Goal: Task Accomplishment & Management: Manage account settings

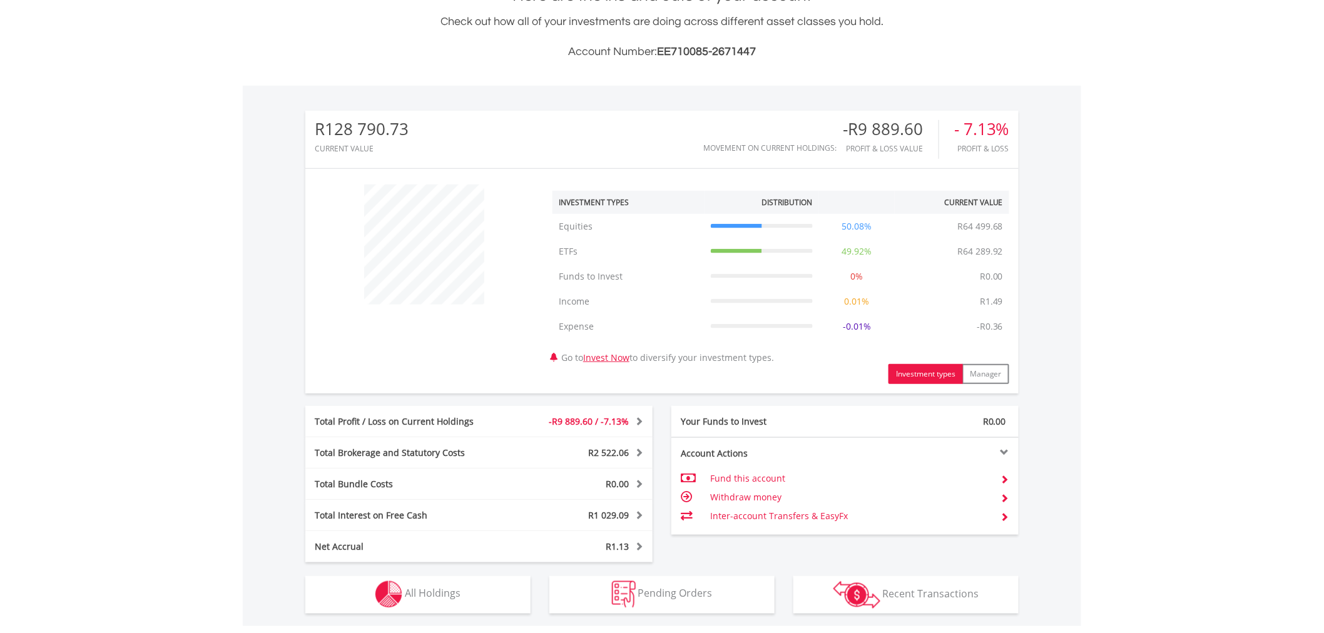
scroll to position [347, 0]
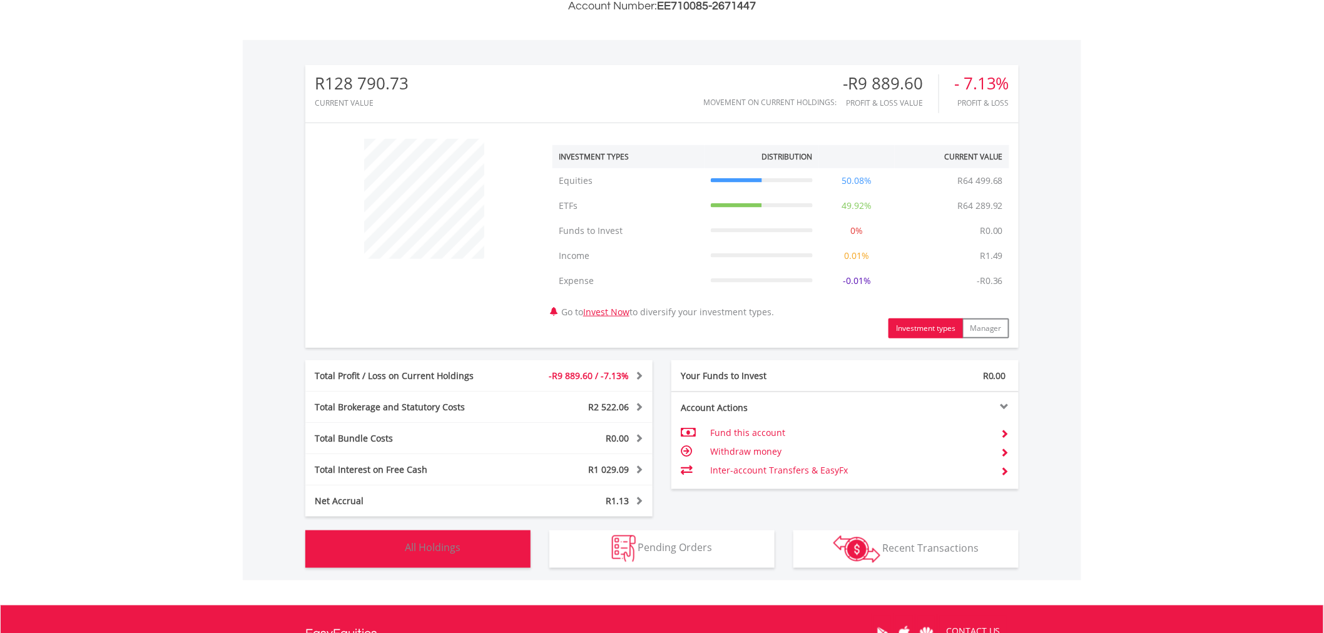
click at [399, 542] on img "button" at bounding box center [388, 549] width 27 height 27
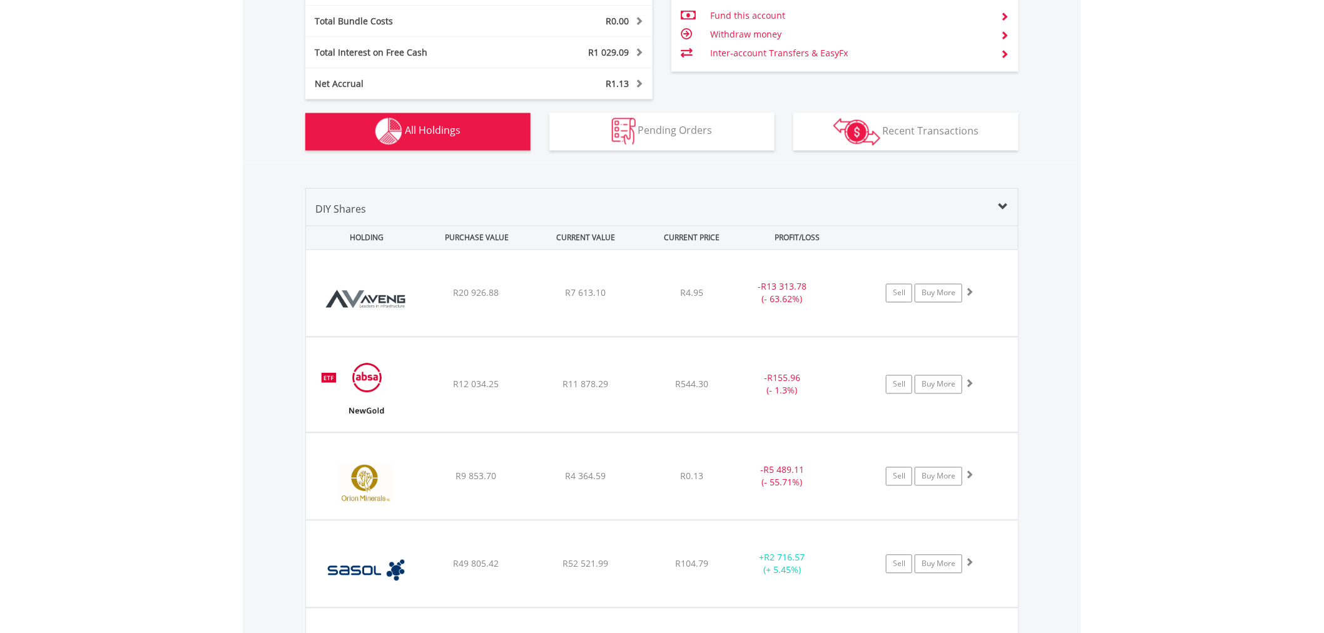
scroll to position [903, 0]
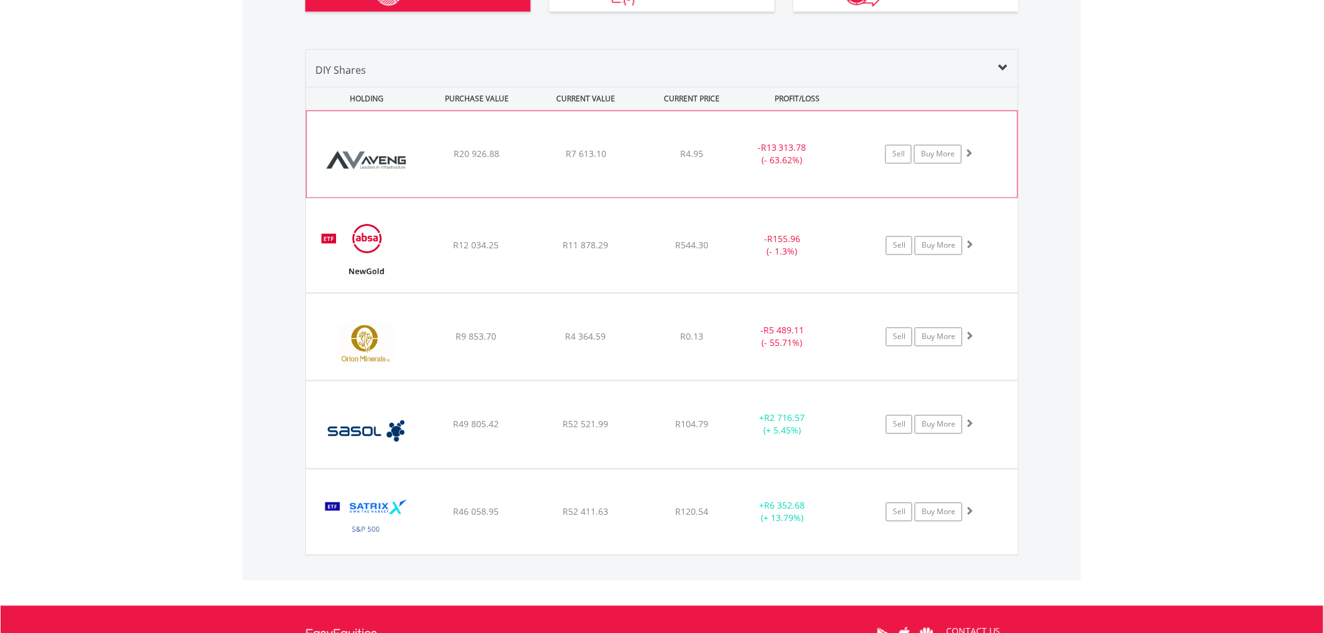
click at [567, 148] on span "R7 613.10" at bounding box center [586, 154] width 41 height 12
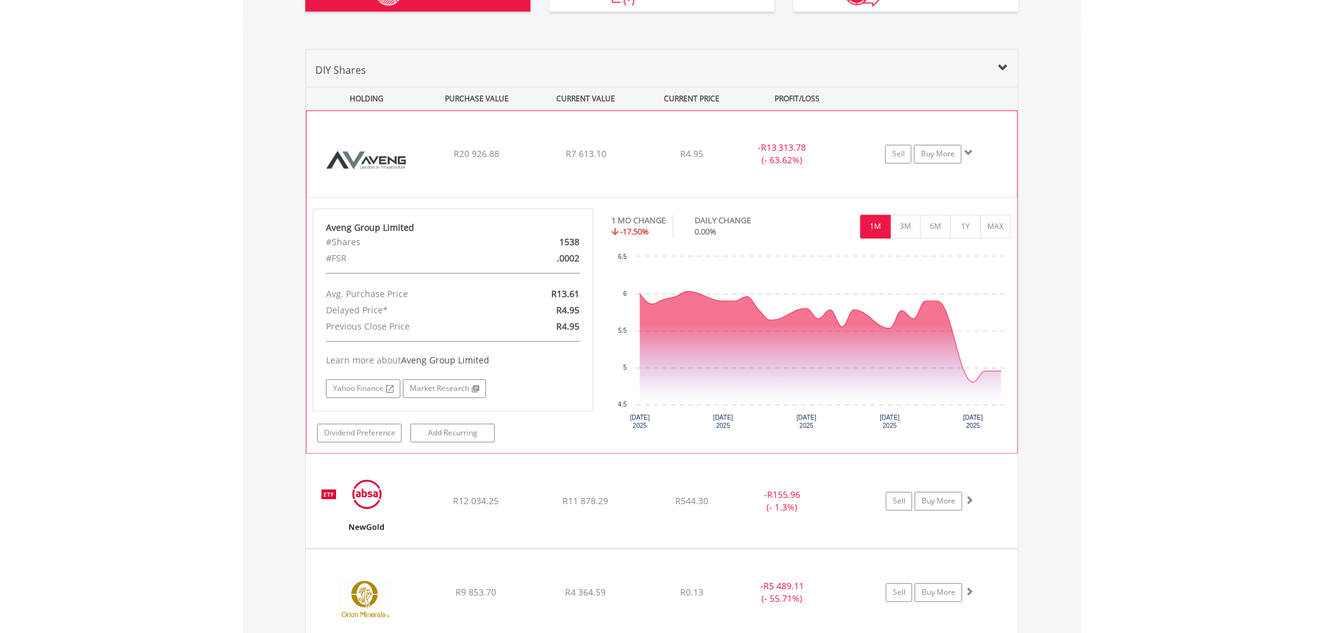
click at [676, 146] on div "﻿ Aveng Group Limited R20 926.88 R7 613.10 R4.95 - R13 313.78 (- 63.62%) Sell B…" at bounding box center [662, 154] width 711 height 86
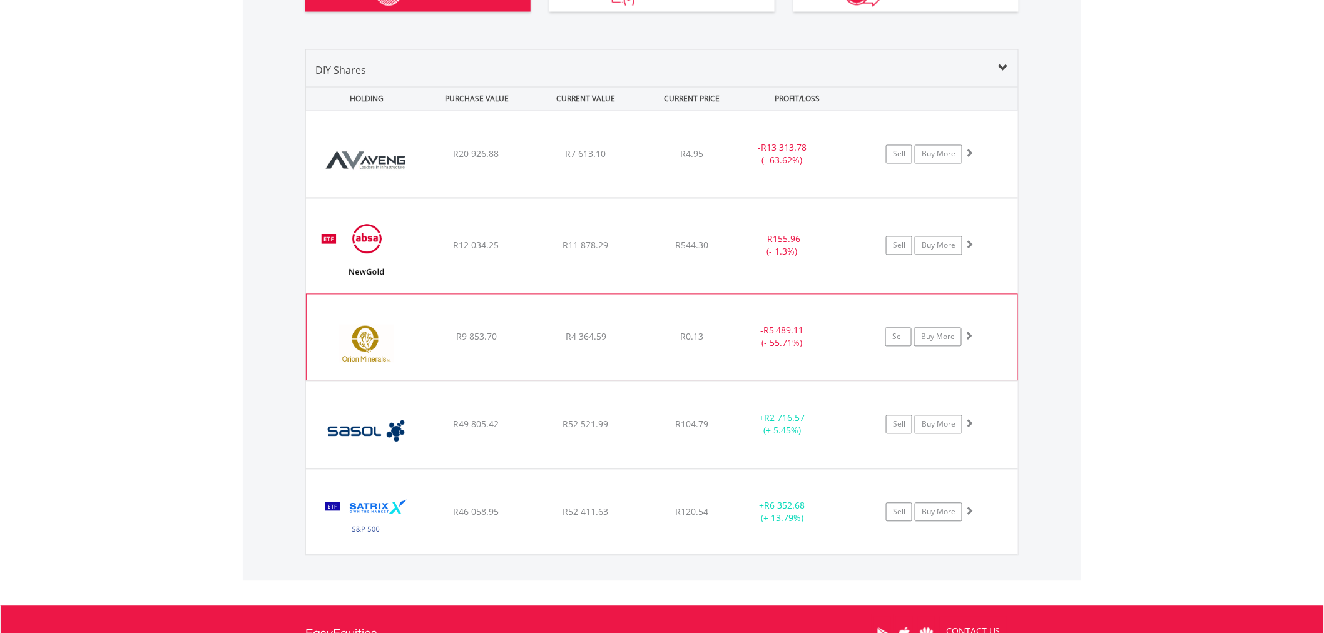
click at [595, 198] on div "﻿ Orion Minerals R9 853.70 R4 364.59 R0.13 - R5 489.11 (- 55.71%) Sell Buy More" at bounding box center [662, 154] width 712 height 86
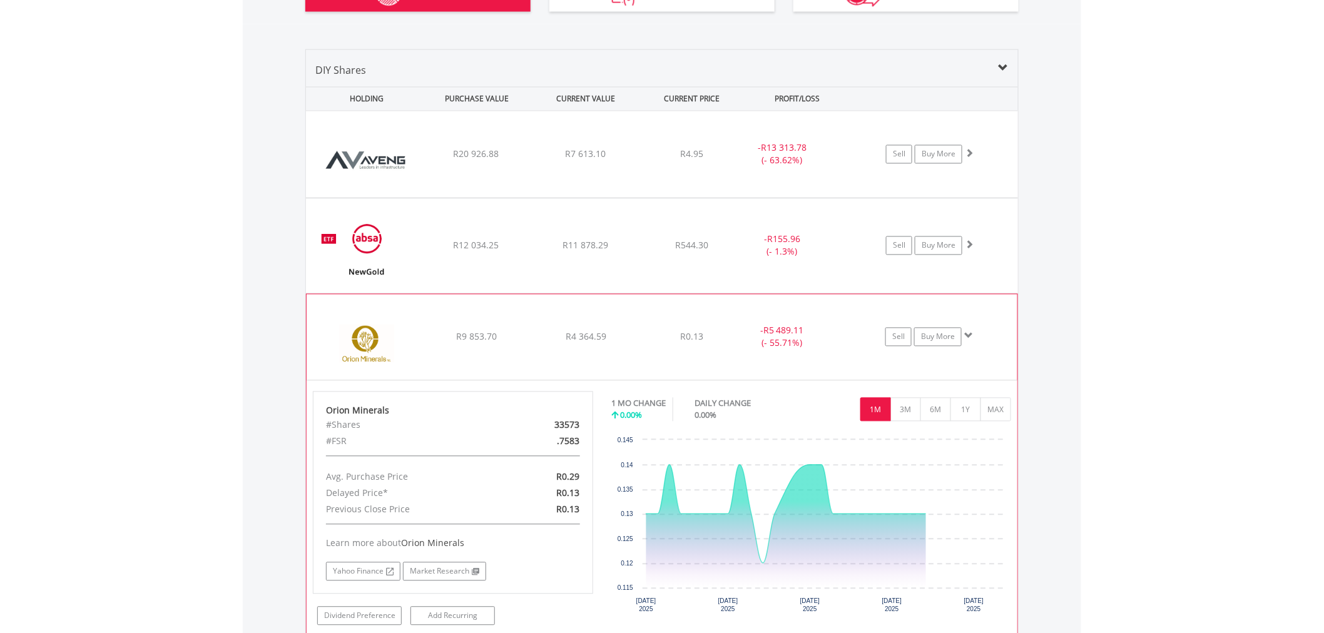
click at [595, 198] on div "﻿ Orion Minerals R9 853.70 R4 364.59 R0.13 - R5 489.11 (- 55.71%) Sell Buy More" at bounding box center [662, 154] width 712 height 86
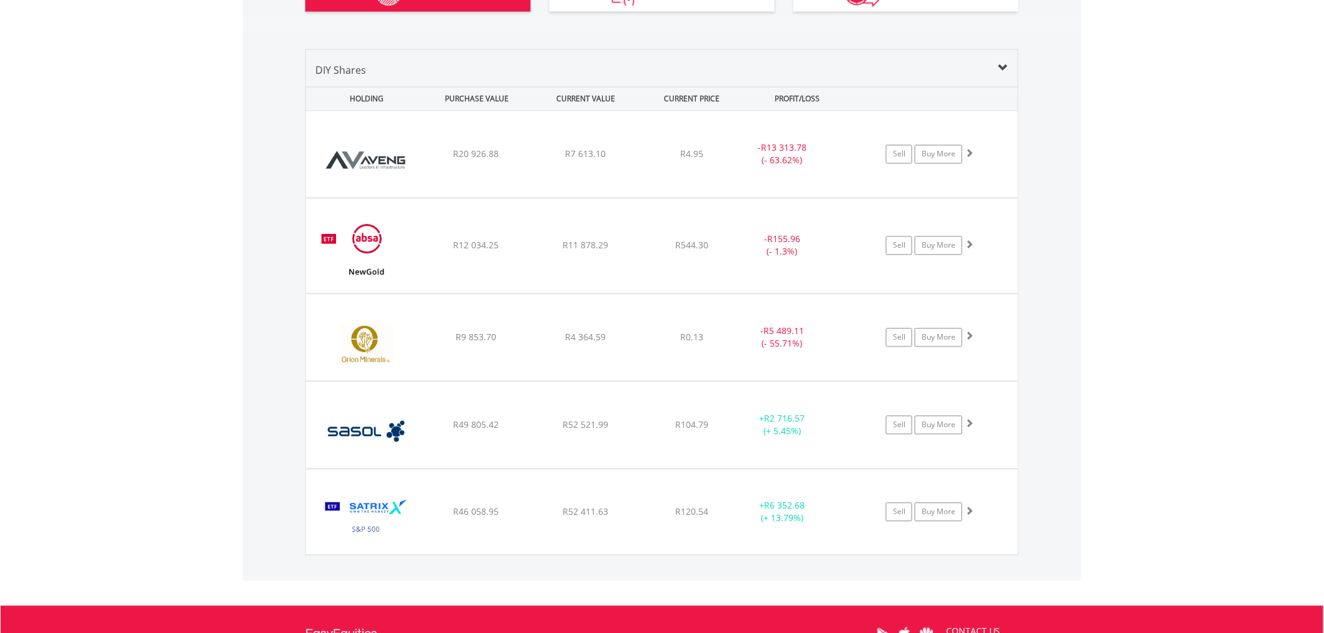
click at [624, 198] on div "﻿ Orion Minerals R9 853.70 R4 364.59 R0.13 - R5 489.11 (- 55.71%) Sell Buy More" at bounding box center [662, 154] width 712 height 86
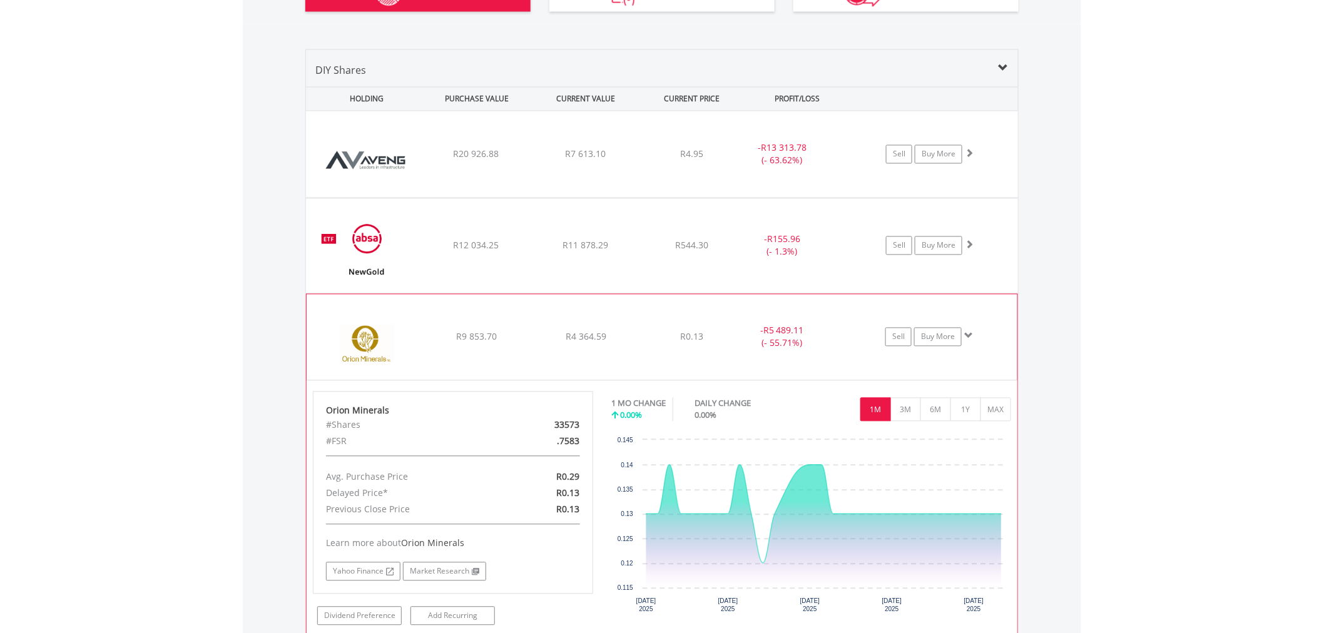
click at [624, 198] on div "﻿ Orion Minerals R9 853.70 R4 364.59 R0.13 - R5 489.11 (- 55.71%) Sell Buy More" at bounding box center [662, 154] width 712 height 86
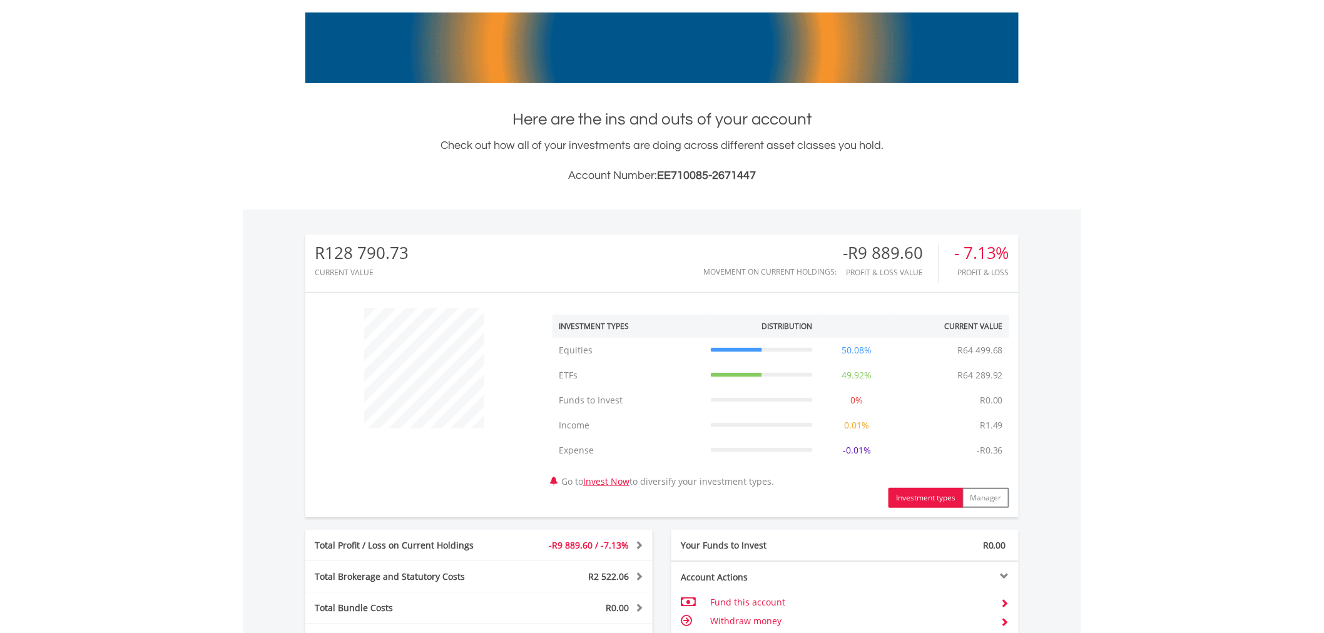
scroll to position [0, 0]
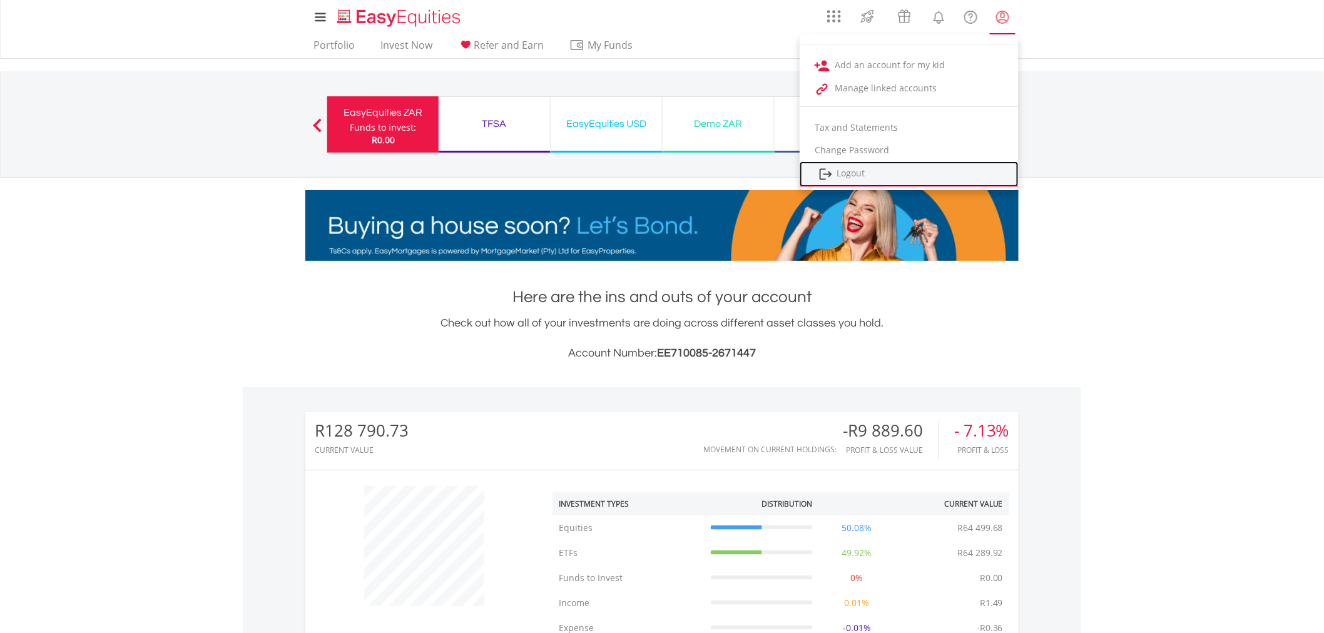
click at [846, 177] on link "Logout" at bounding box center [909, 174] width 219 height 26
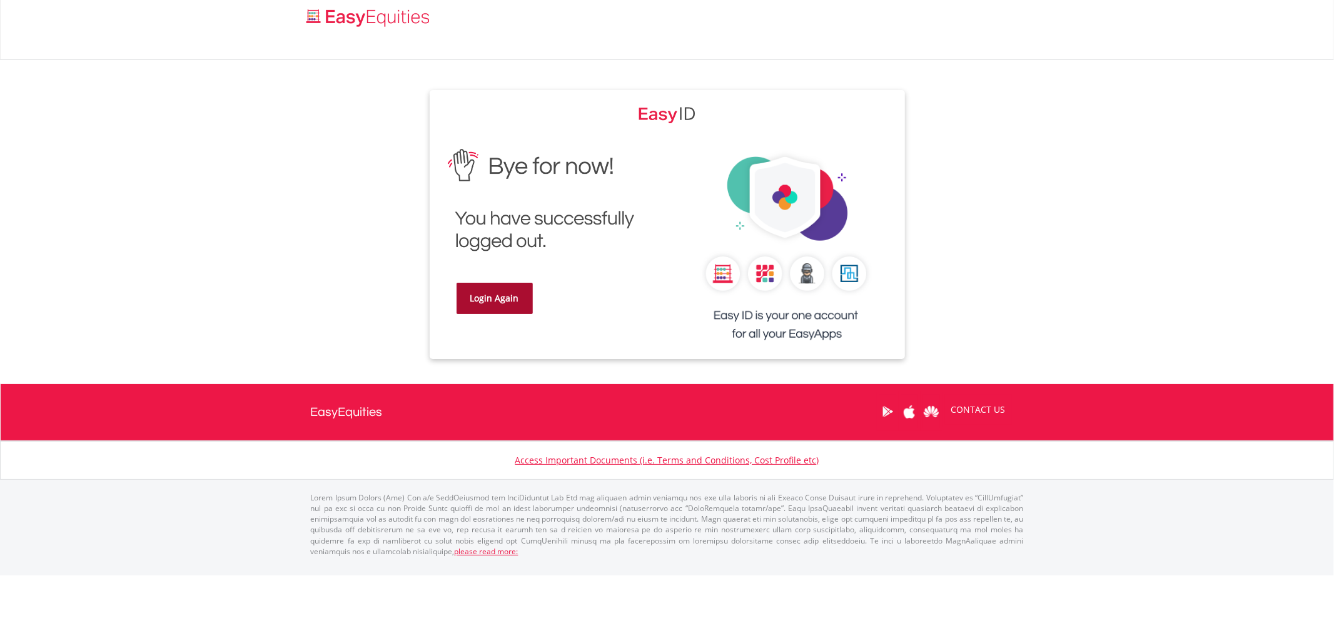
click at [465, 298] on link "Login Again" at bounding box center [495, 298] width 76 height 31
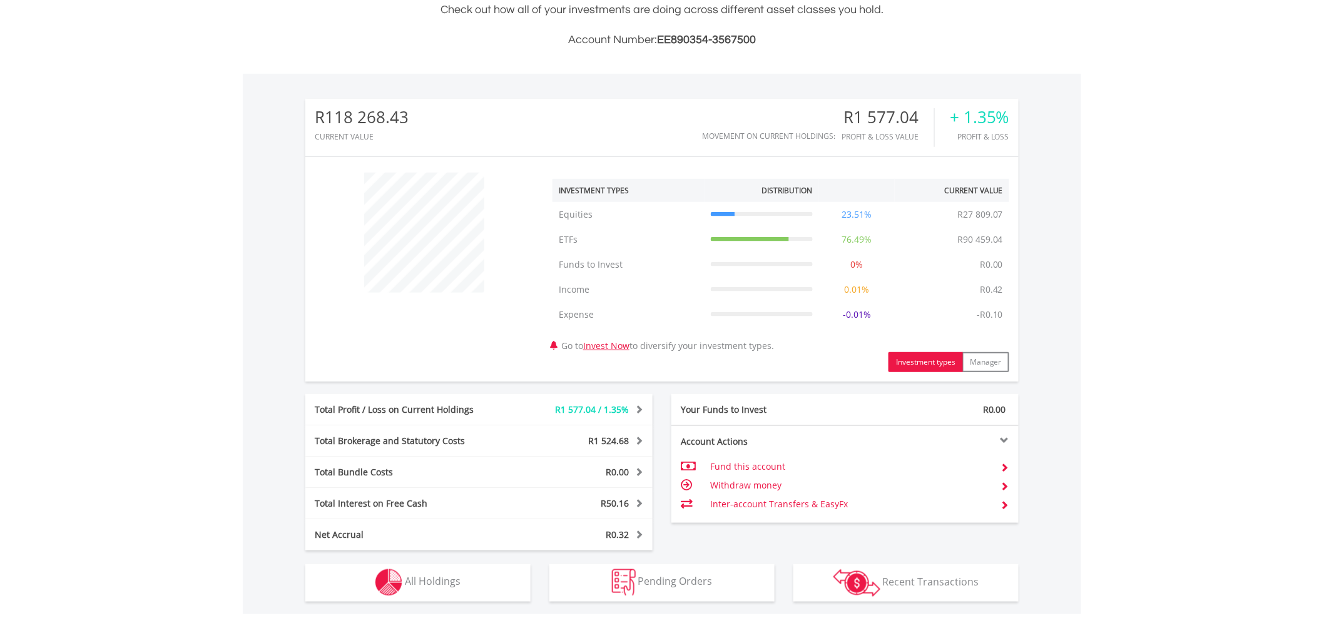
scroll to position [347, 0]
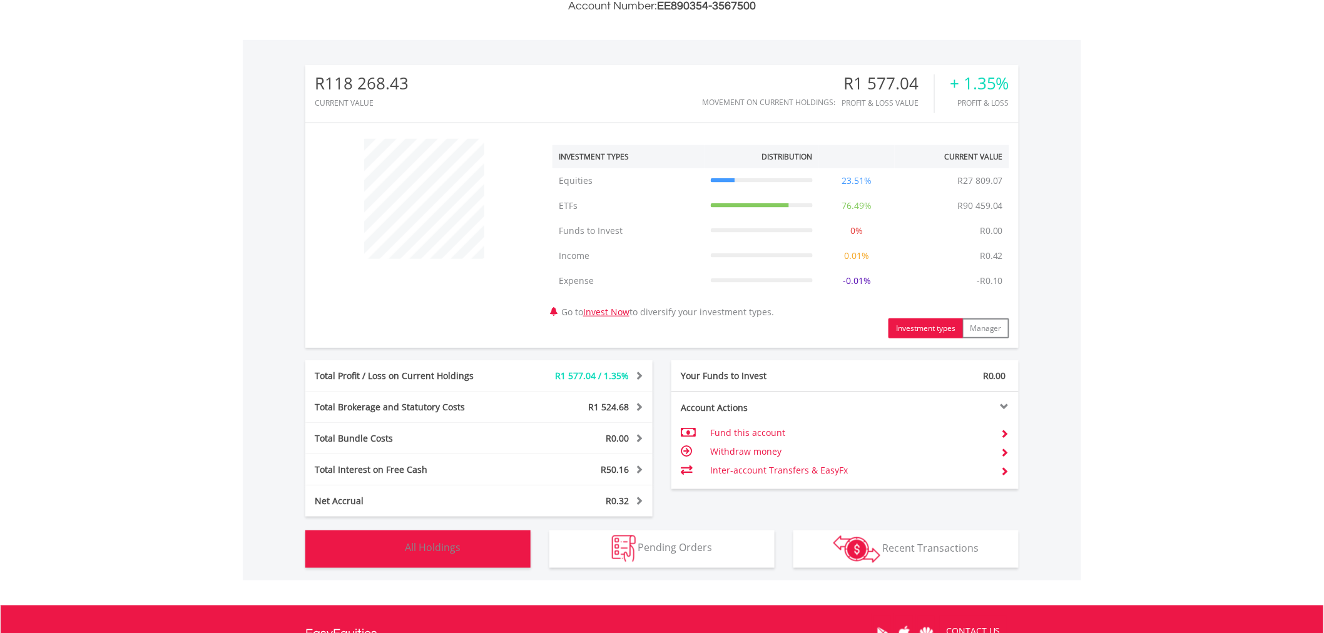
click at [416, 548] on span "All Holdings" at bounding box center [433, 548] width 56 height 14
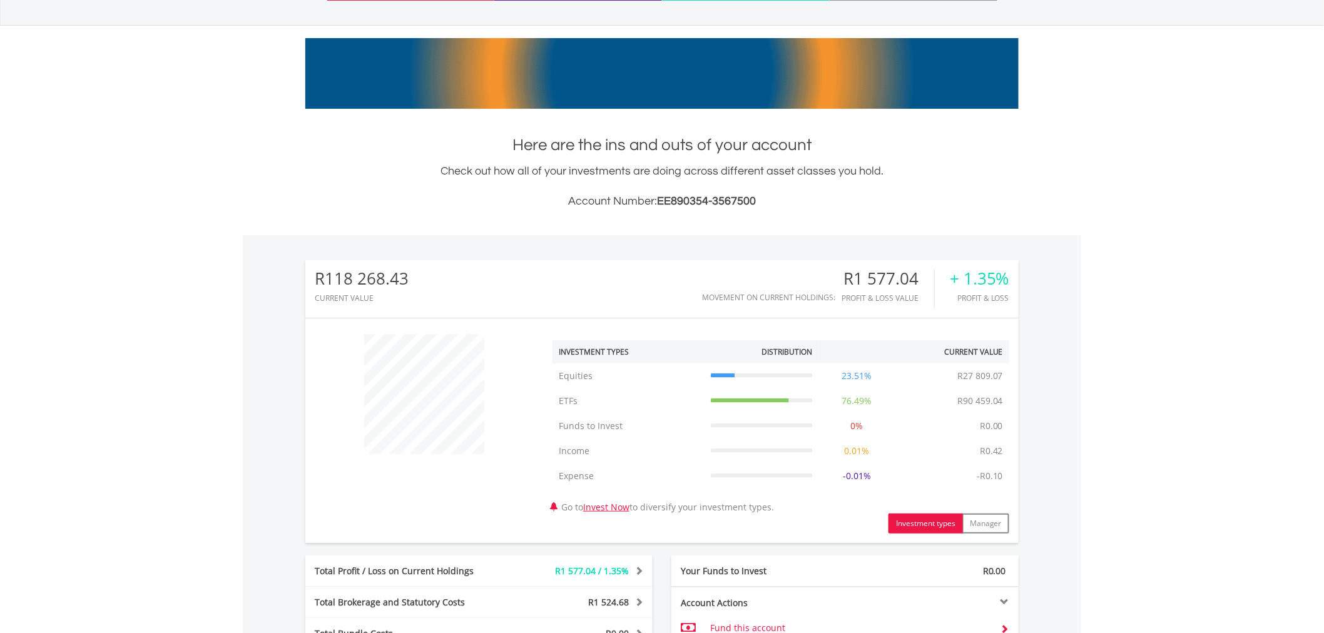
scroll to position [0, 0]
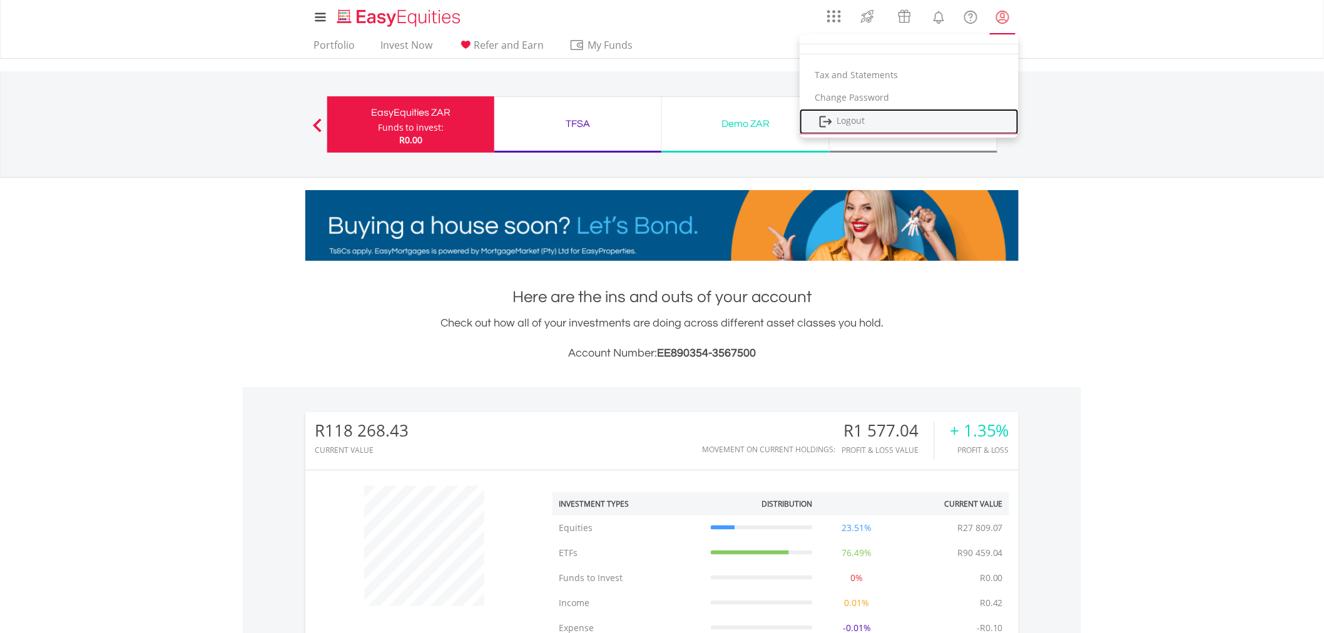
click at [835, 117] on link "Logout" at bounding box center [909, 122] width 219 height 26
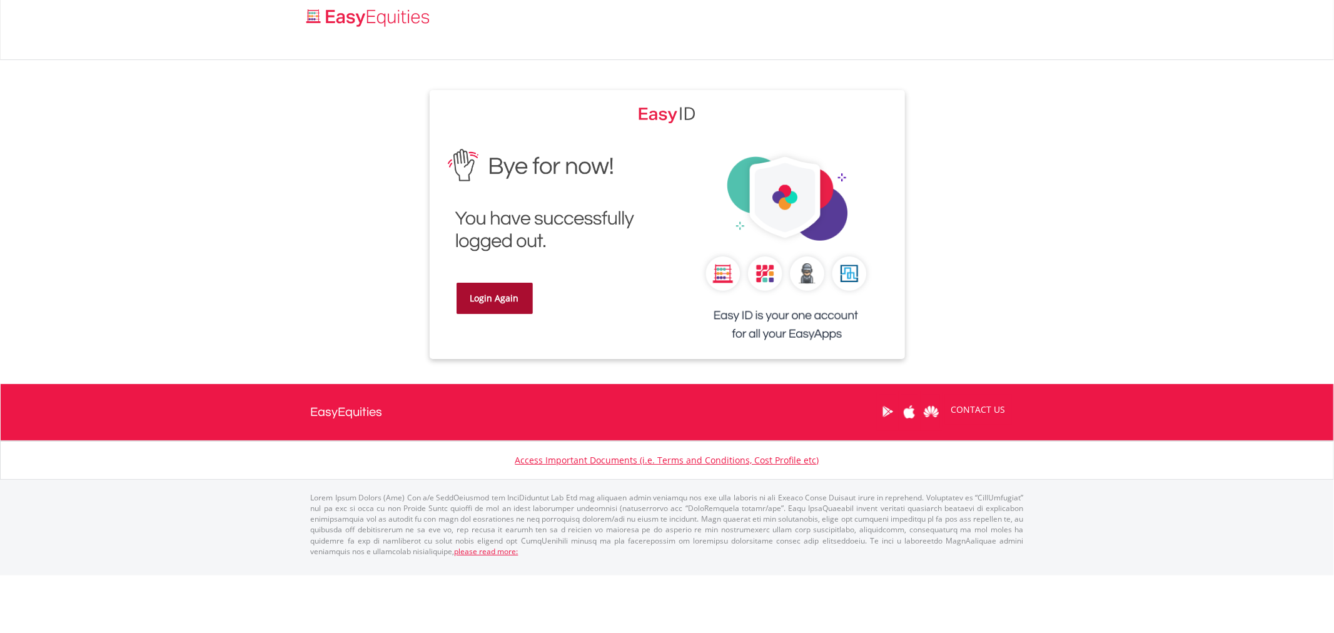
click at [472, 296] on link "Login Again" at bounding box center [495, 298] width 76 height 31
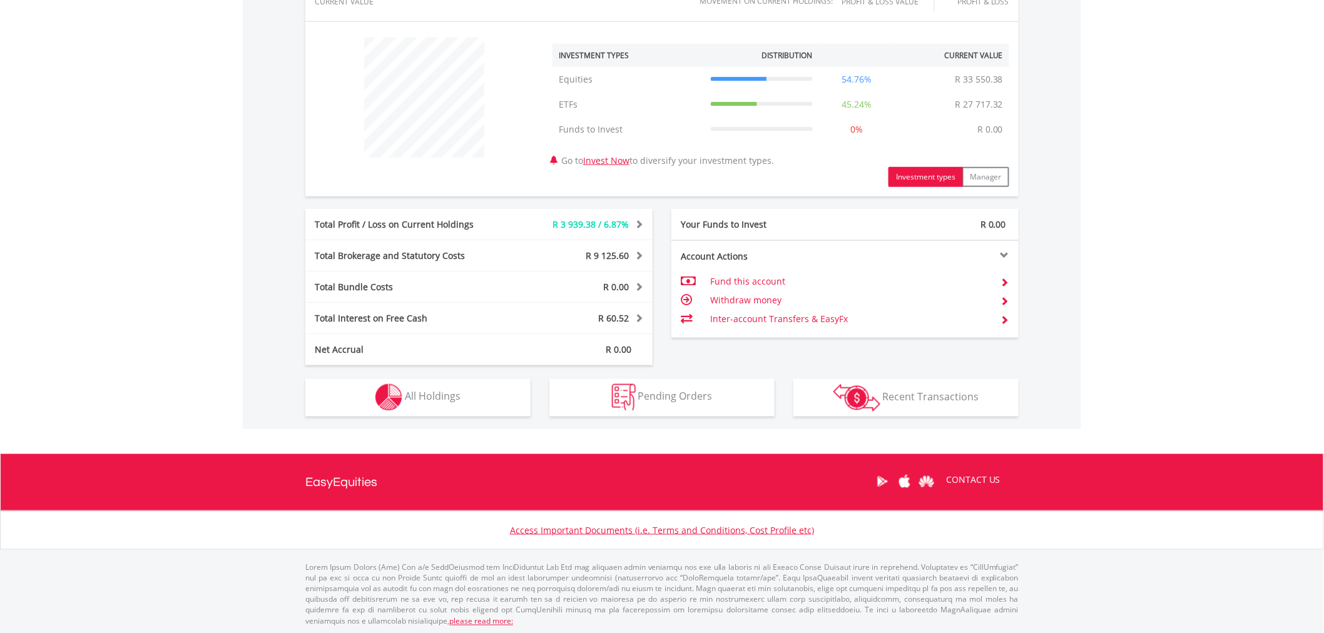
scroll to position [449, 0]
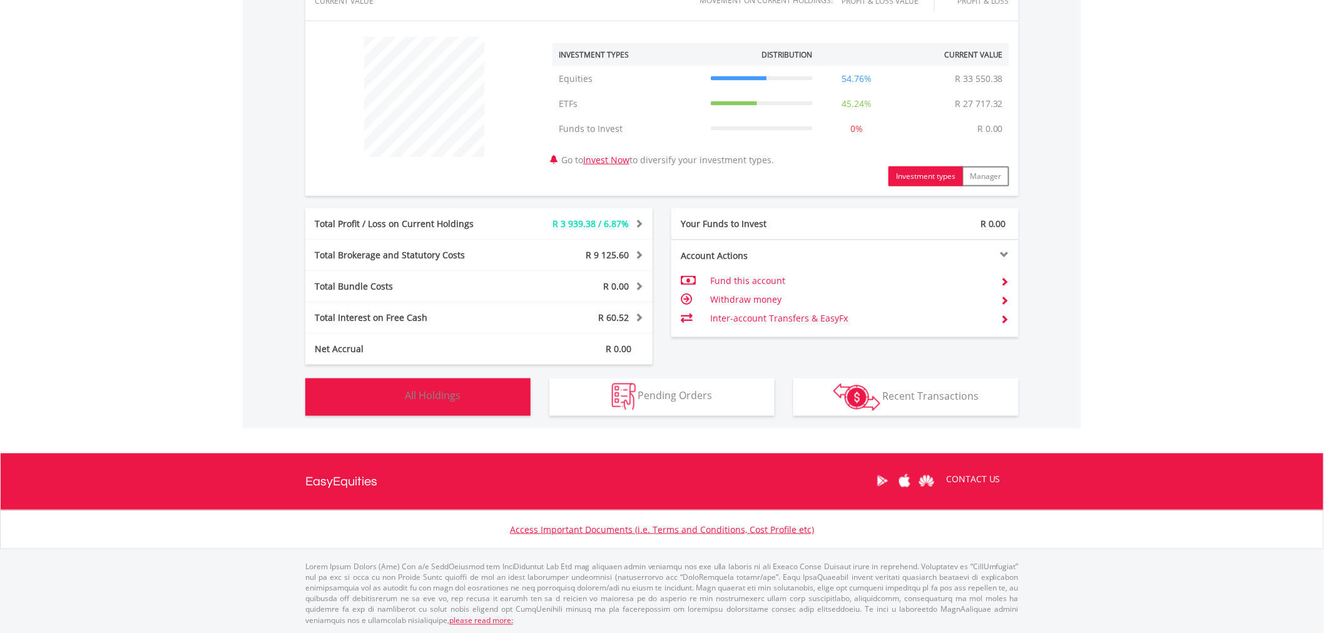
click at [455, 390] on span "All Holdings" at bounding box center [433, 396] width 56 height 14
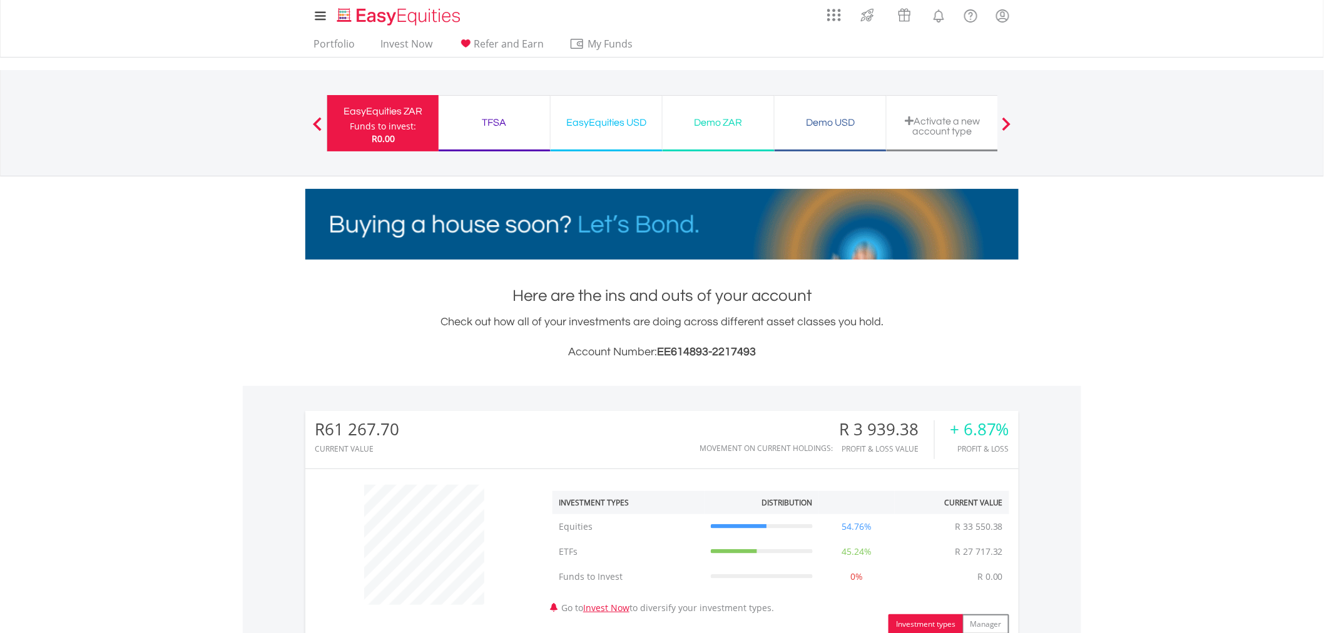
scroll to position [0, 0]
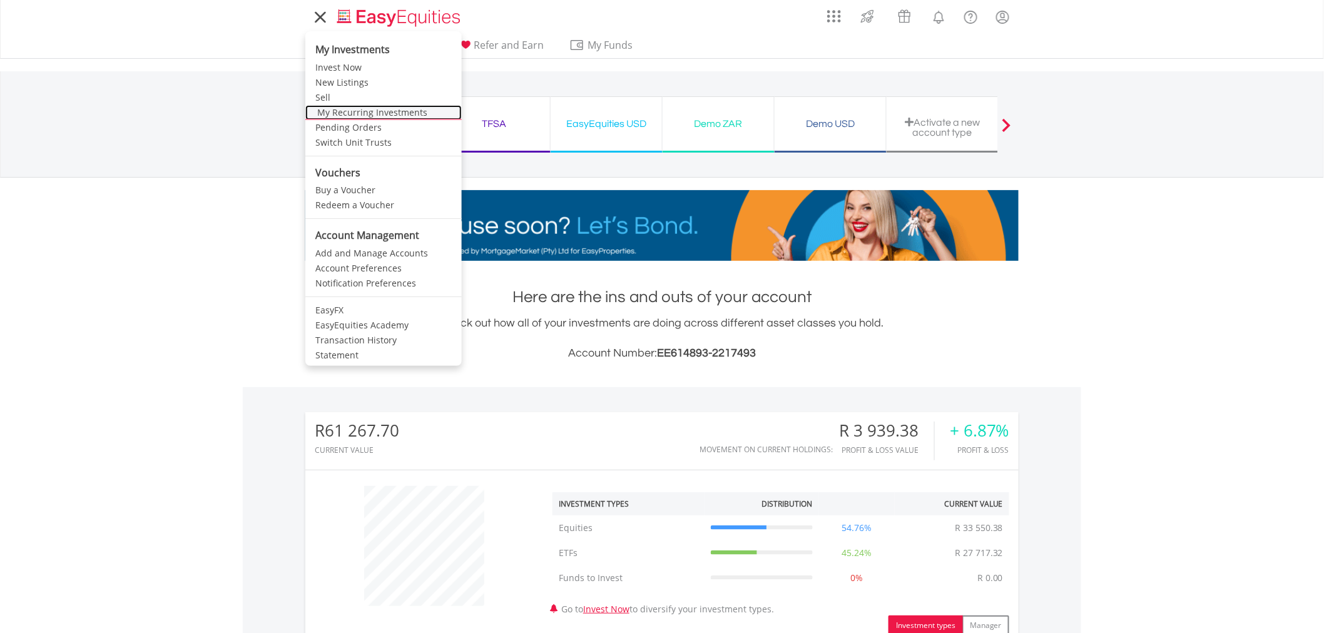
click at [343, 114] on link "My Recurring Investments" at bounding box center [383, 112] width 156 height 15
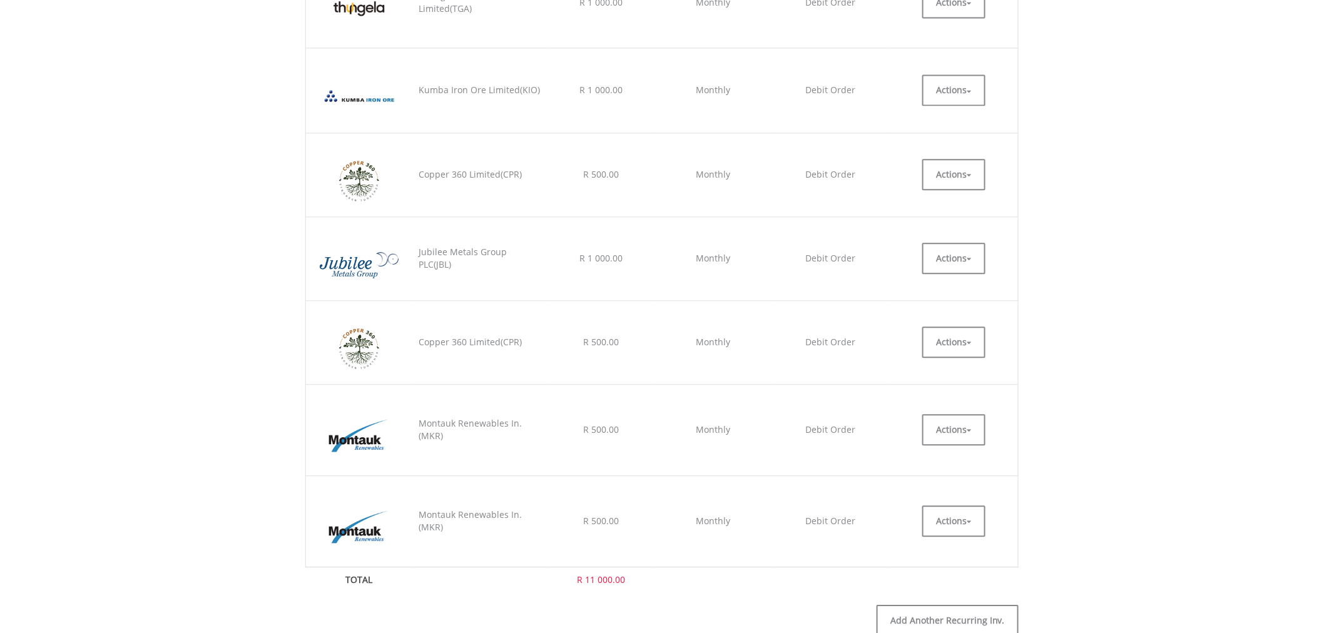
scroll to position [1112, 0]
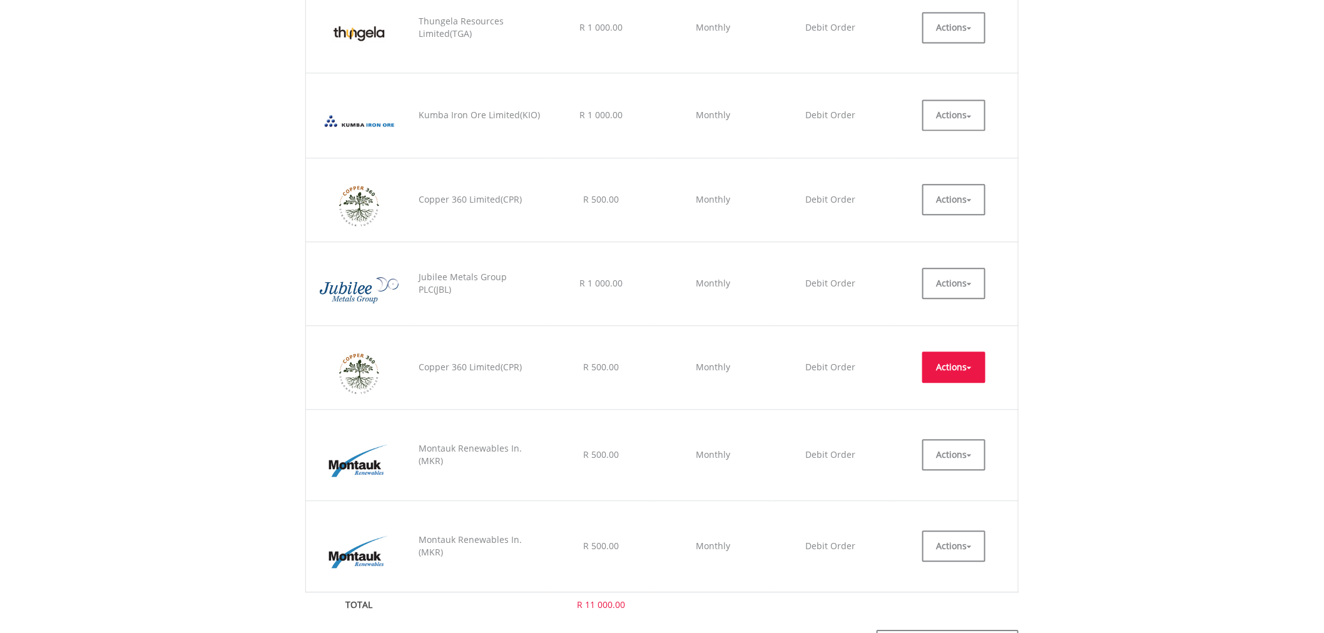
click at [971, 375] on button "Actions" at bounding box center [953, 367] width 63 height 31
click at [955, 422] on link "CANCEL" at bounding box center [953, 423] width 63 height 16
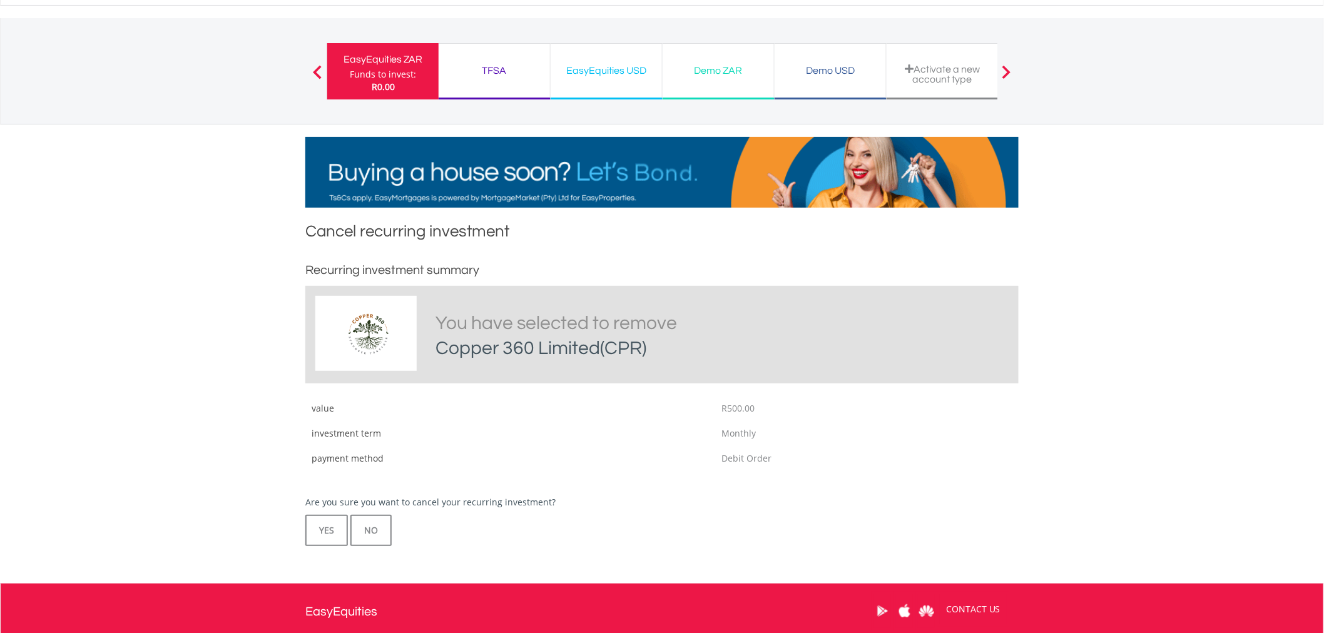
scroll to position [69, 0]
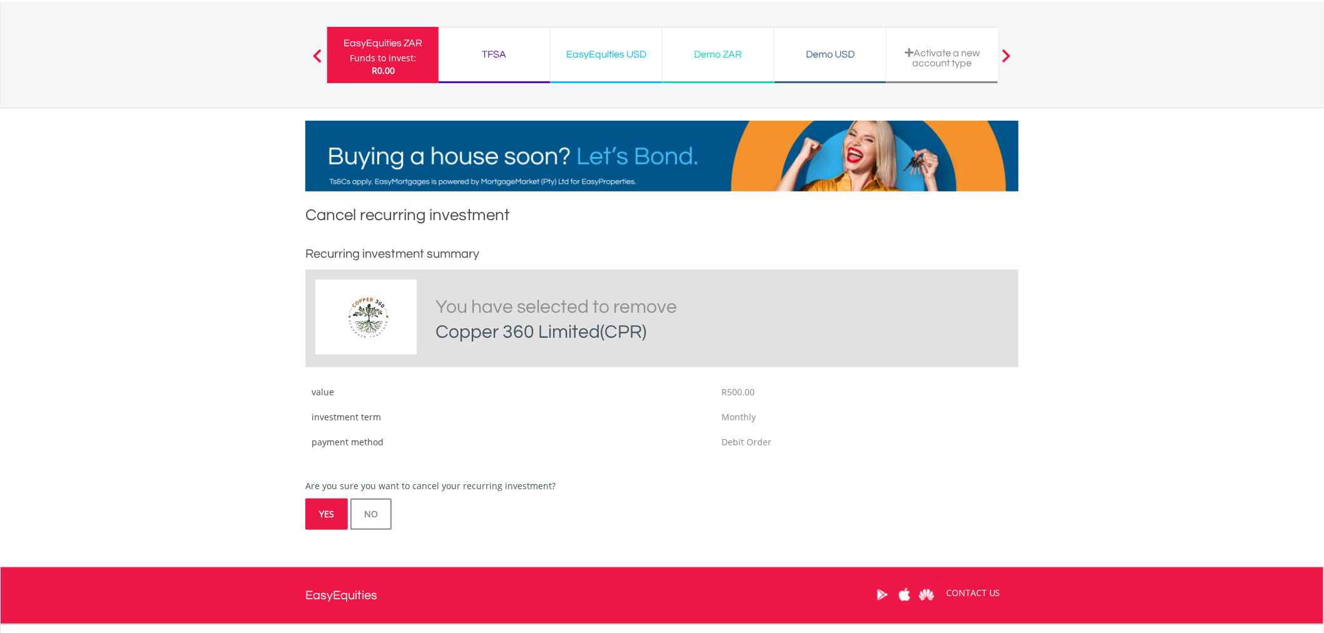
click at [332, 505] on button "YES" at bounding box center [326, 514] width 43 height 31
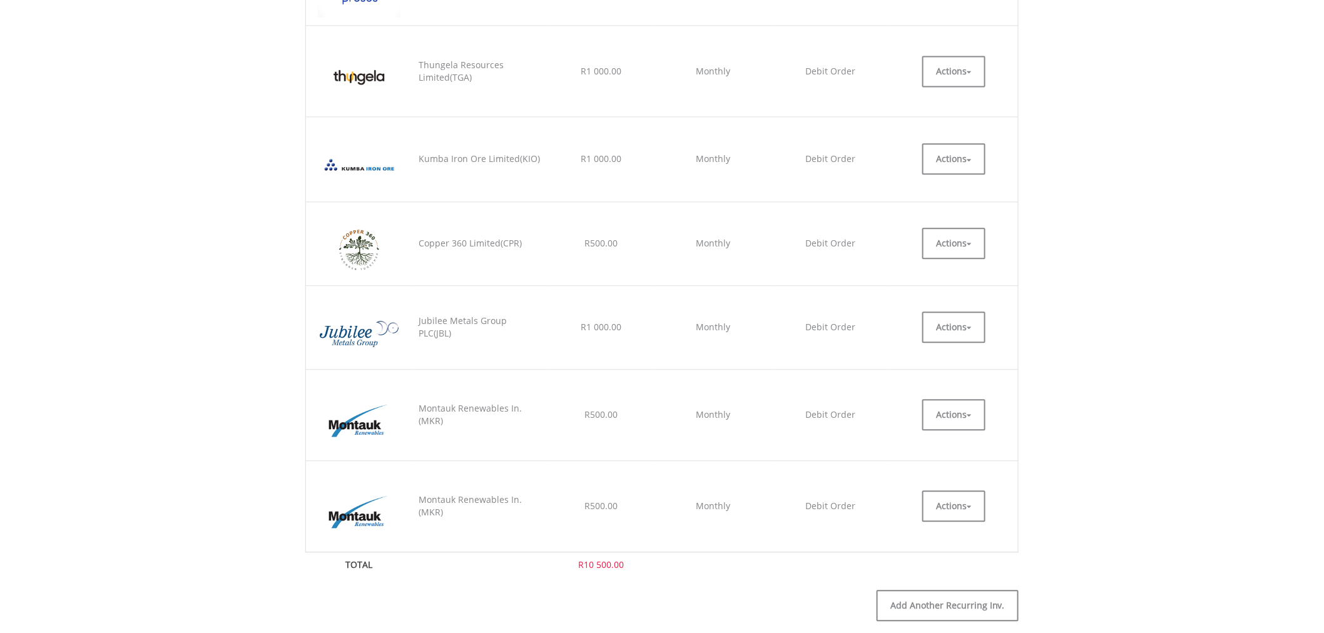
scroll to position [1321, 0]
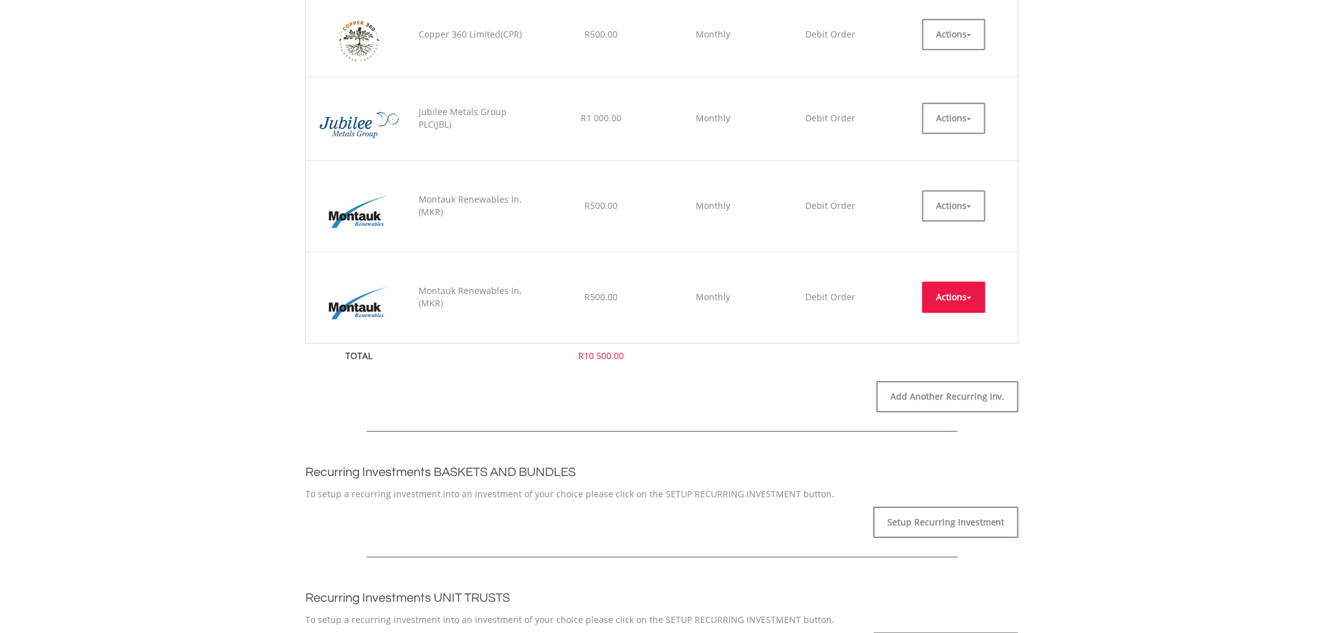
click at [963, 292] on button "Actions" at bounding box center [953, 297] width 63 height 31
click at [955, 347] on link "CANCEL" at bounding box center [953, 353] width 63 height 16
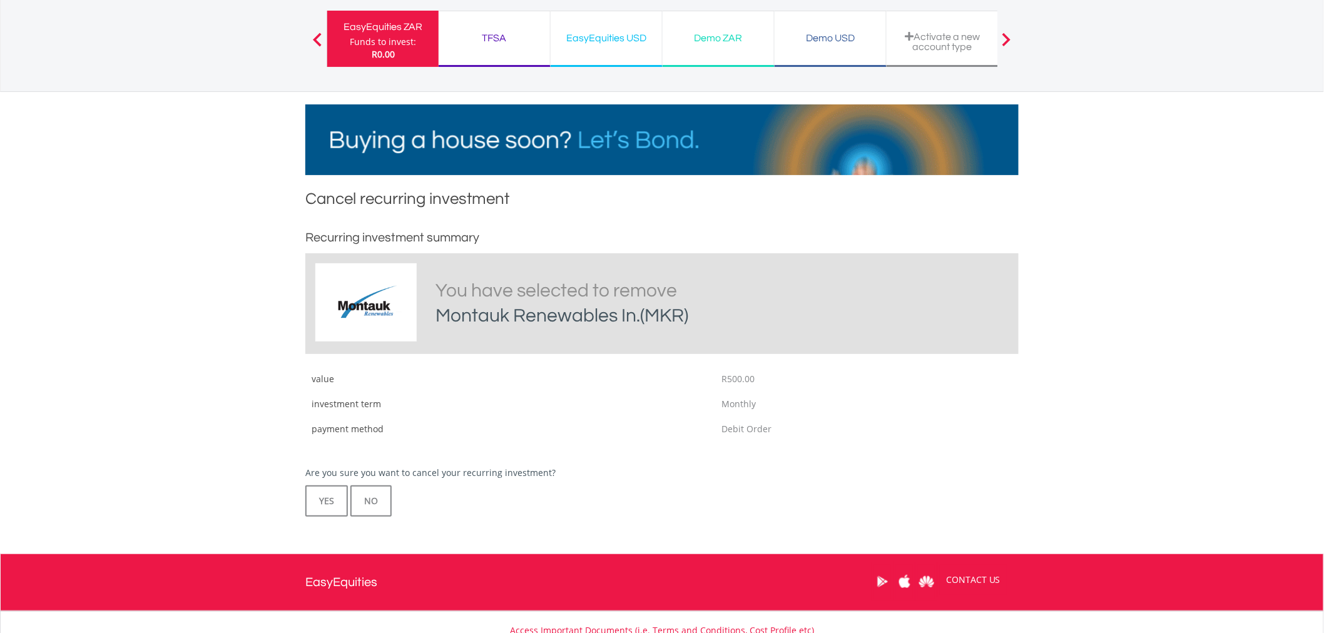
scroll to position [186, 0]
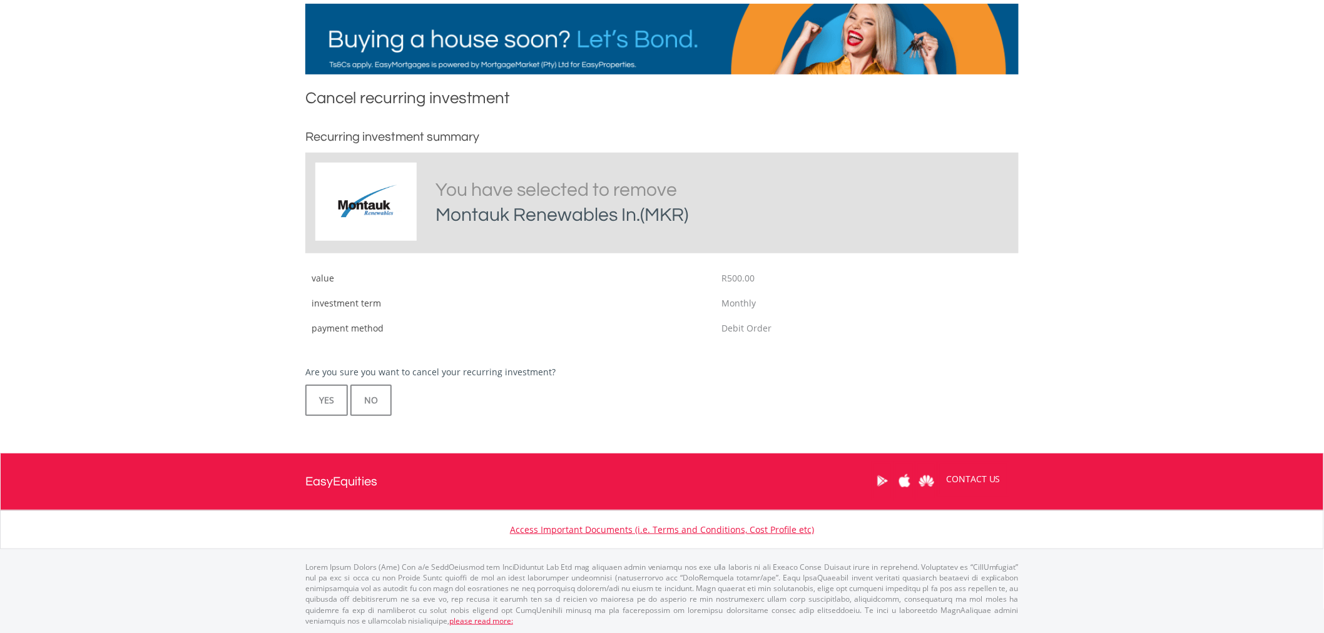
click at [302, 399] on div "Montauk Renewables In.(MKR) You have selected to remove Montauk Renewables In.(…" at bounding box center [662, 284] width 732 height 263
click at [320, 399] on button "YES" at bounding box center [326, 400] width 43 height 31
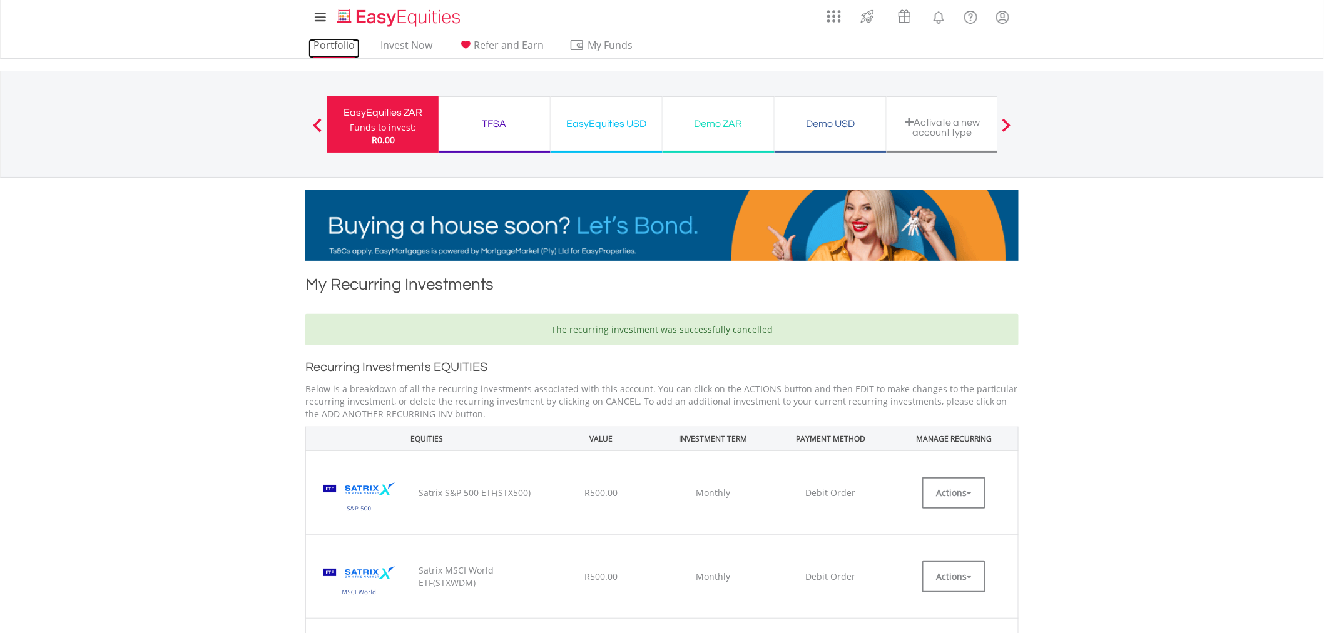
click at [315, 41] on link "Portfolio" at bounding box center [333, 48] width 51 height 19
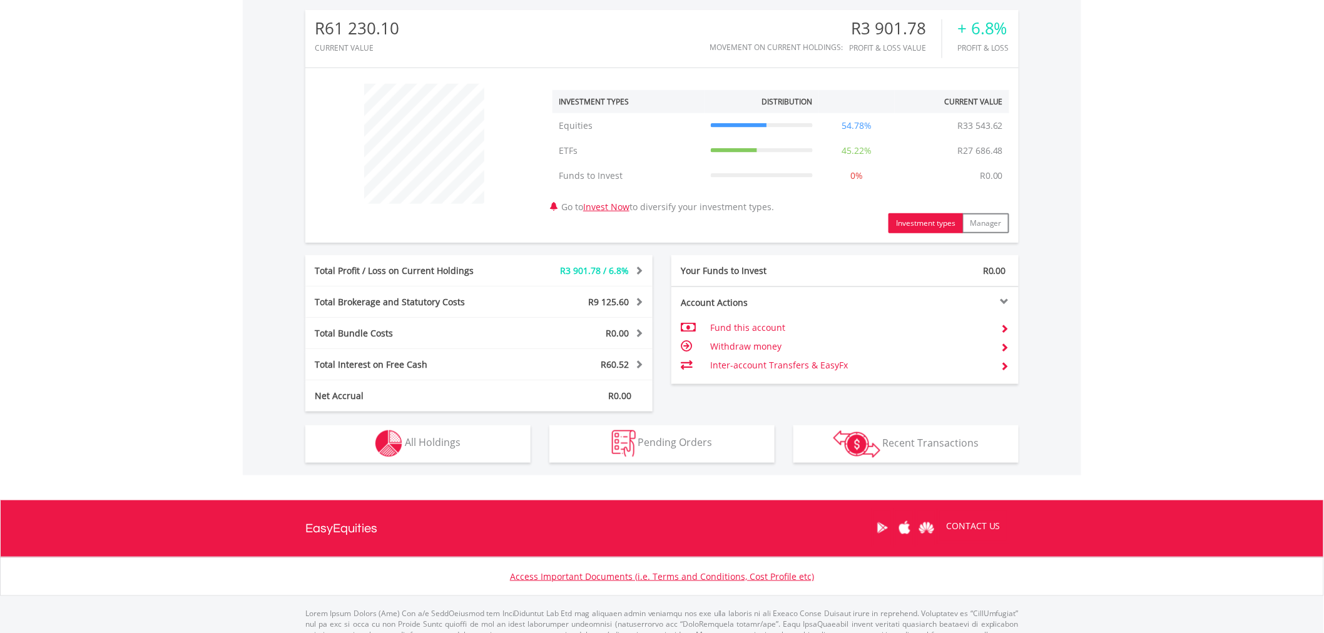
scroll to position [417, 0]
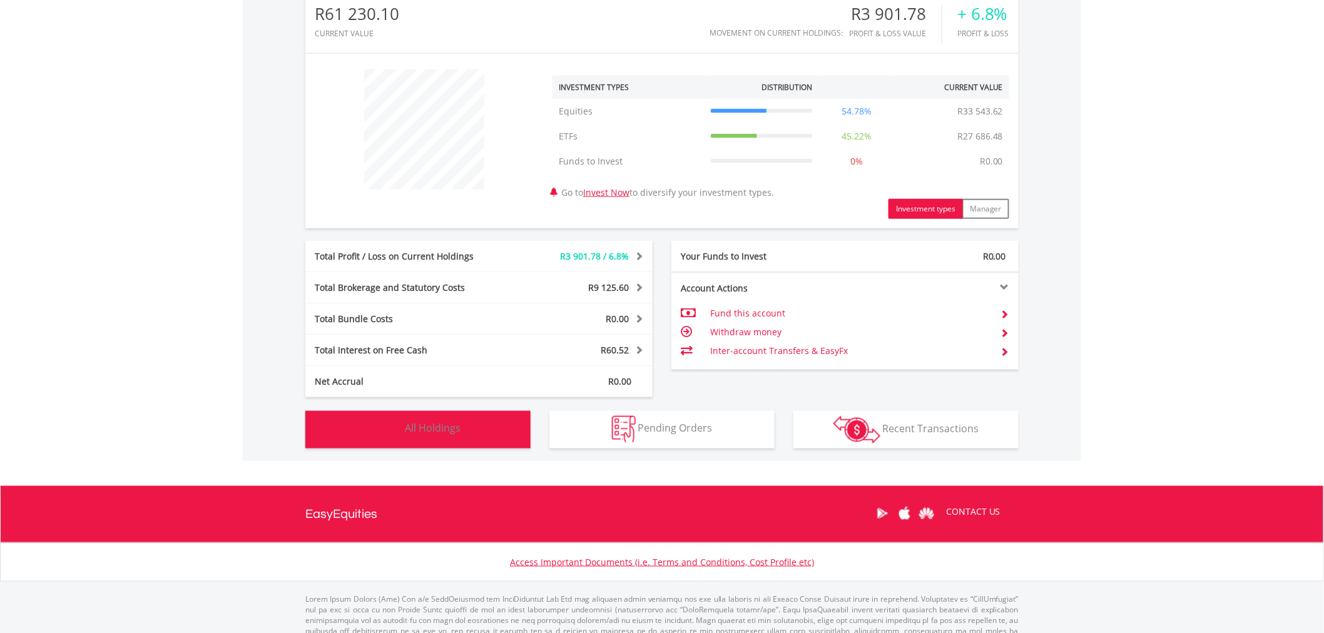
click at [429, 435] on button "Holdings All Holdings" at bounding box center [417, 430] width 225 height 38
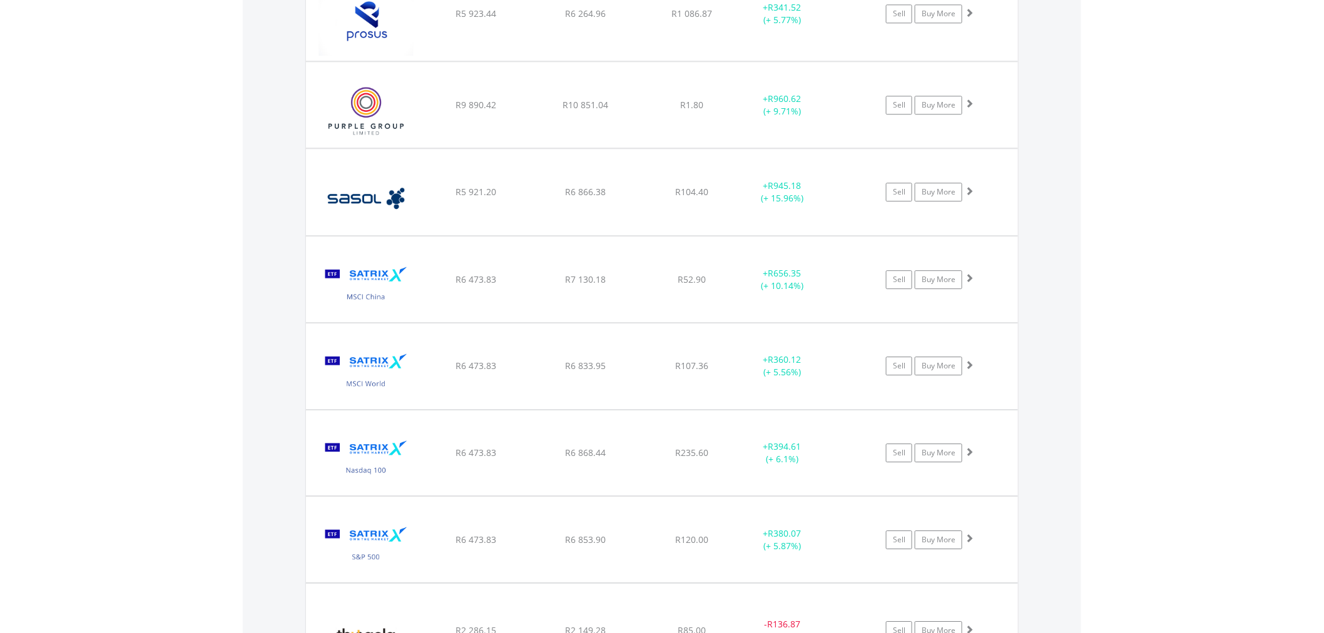
scroll to position [1353, 0]
